Goal: Task Accomplishment & Management: Manage account settings

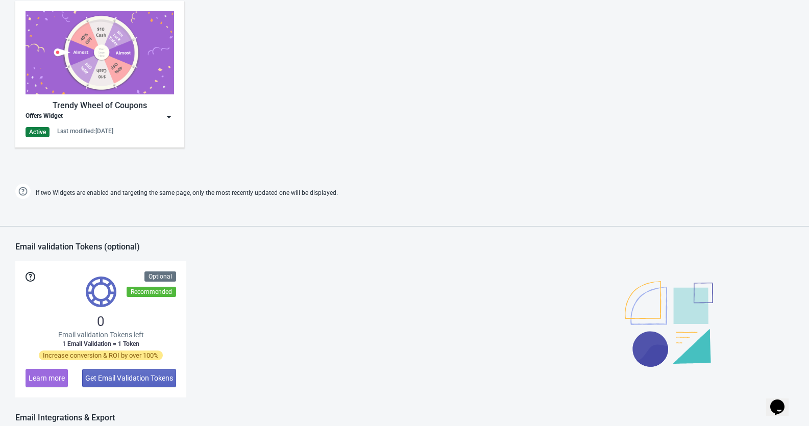
scroll to position [498, 0]
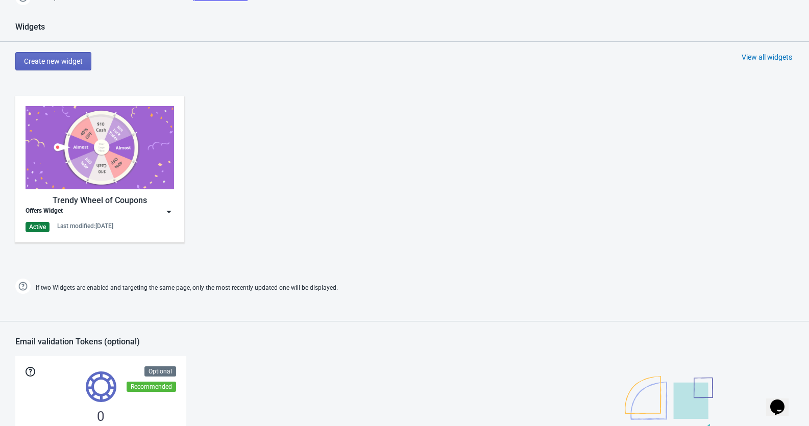
click at [167, 211] on img at bounding box center [169, 212] width 10 height 10
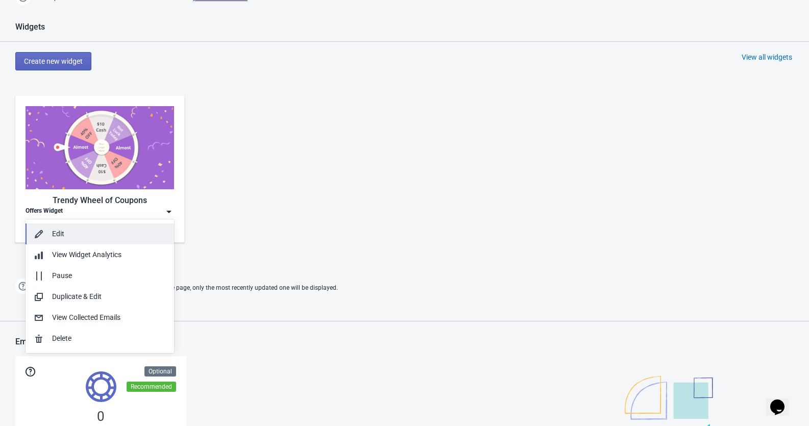
click at [141, 233] on div "Edit" at bounding box center [109, 234] width 114 height 11
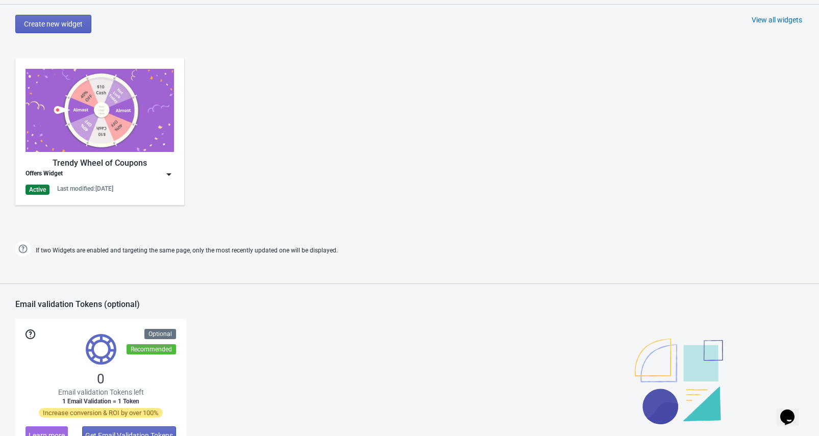
scroll to position [533, 0]
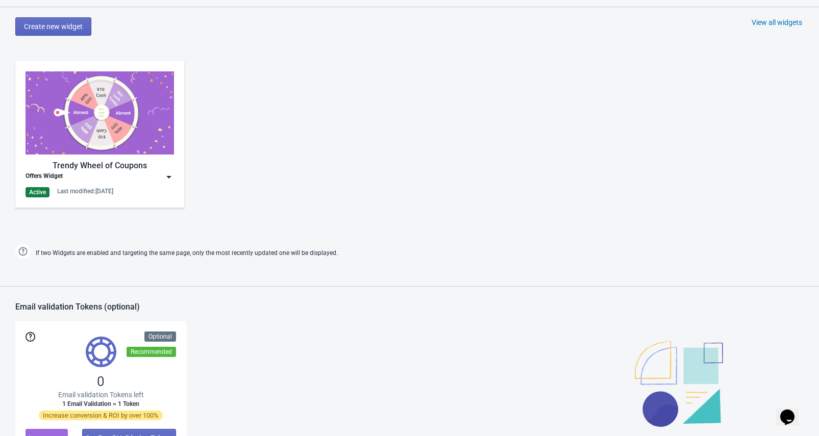
click at [166, 172] on img at bounding box center [169, 177] width 10 height 10
click at [168, 179] on img at bounding box center [169, 177] width 10 height 10
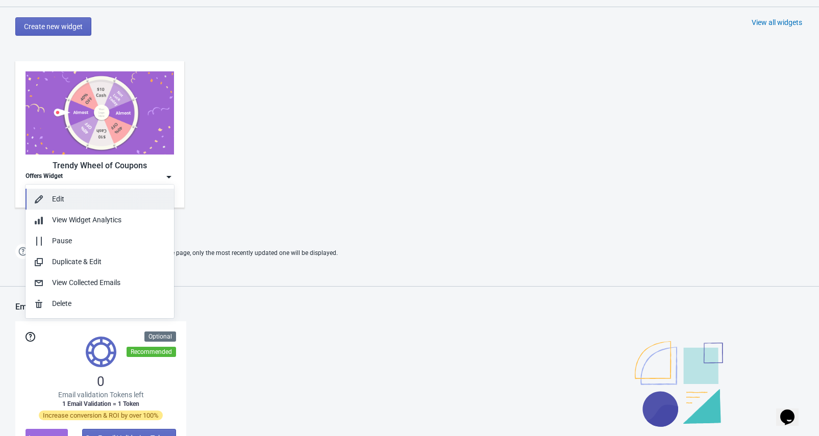
click at [126, 205] on button "Edit" at bounding box center [100, 199] width 148 height 21
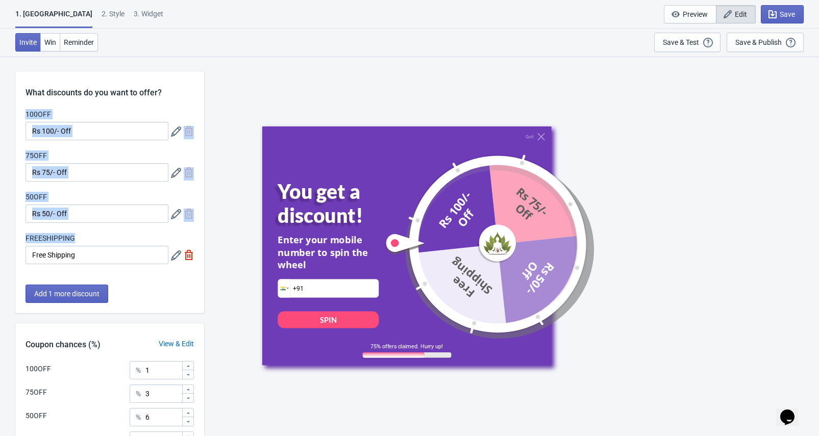
drag, startPoint x: 45, startPoint y: 124, endPoint x: 158, endPoint y: 249, distance: 168.7
click at [158, 249] on div "What discounts do you want to offer? 100OFF Rs 100/- Off 75OFF Rs 75/- Off 50OF…" at bounding box center [109, 192] width 189 height 242
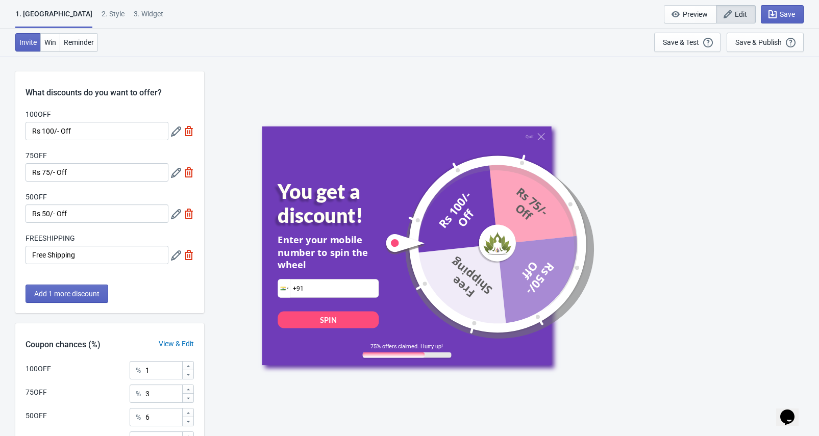
click at [218, 232] on div "Quit You get a discount! Enter your mobile number to spin the wheel Phone +91 S…" at bounding box center [511, 246] width 605 height 380
click at [225, 210] on div "Quit You get a discount! Enter your mobile number to spin the wheel Phone +91 S…" at bounding box center [511, 246] width 605 height 380
